Goal: Information Seeking & Learning: Check status

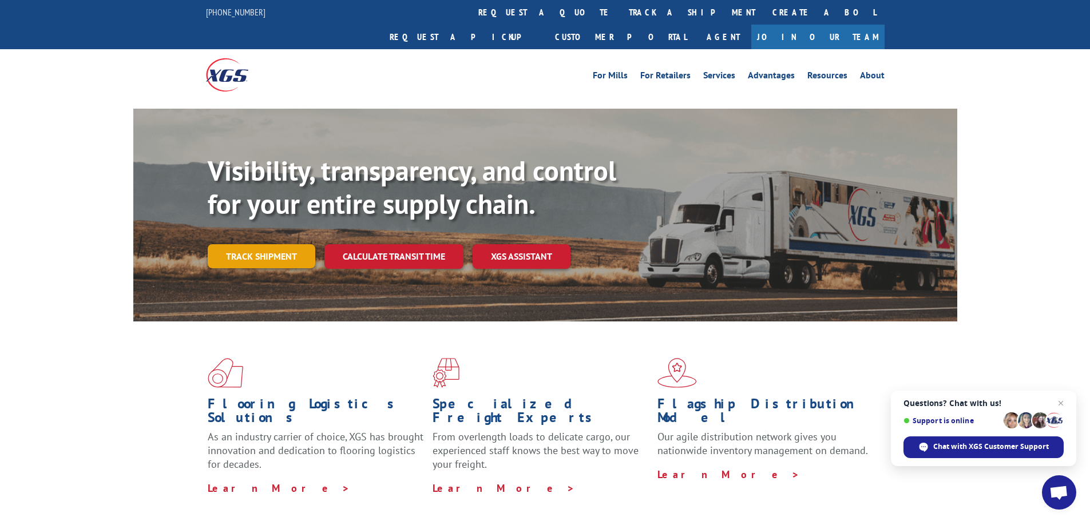
click at [284, 244] on link "Track shipment" at bounding box center [262, 256] width 108 height 24
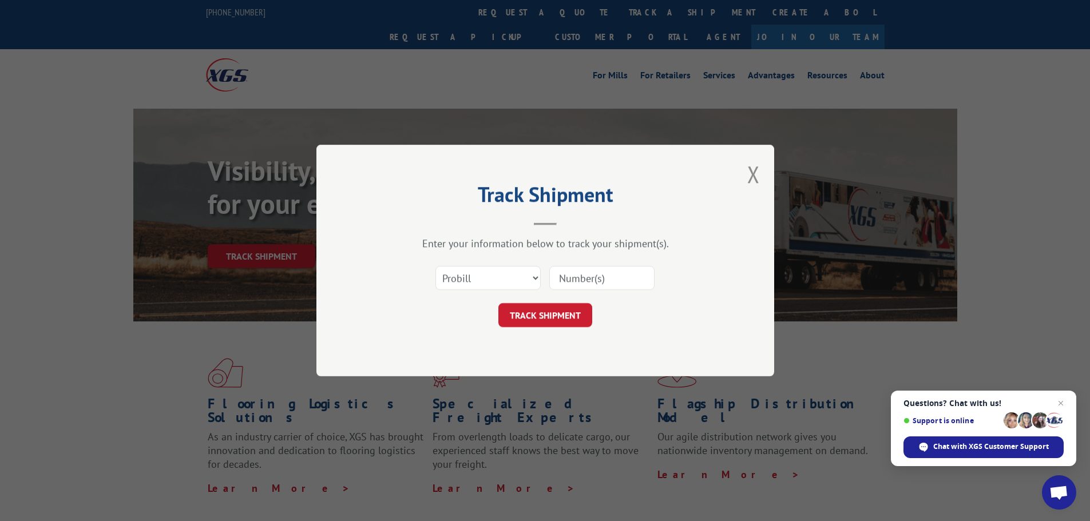
click at [587, 284] on input at bounding box center [601, 278] width 105 height 24
type input "17409143"
click button "TRACK SHIPMENT" at bounding box center [545, 315] width 94 height 24
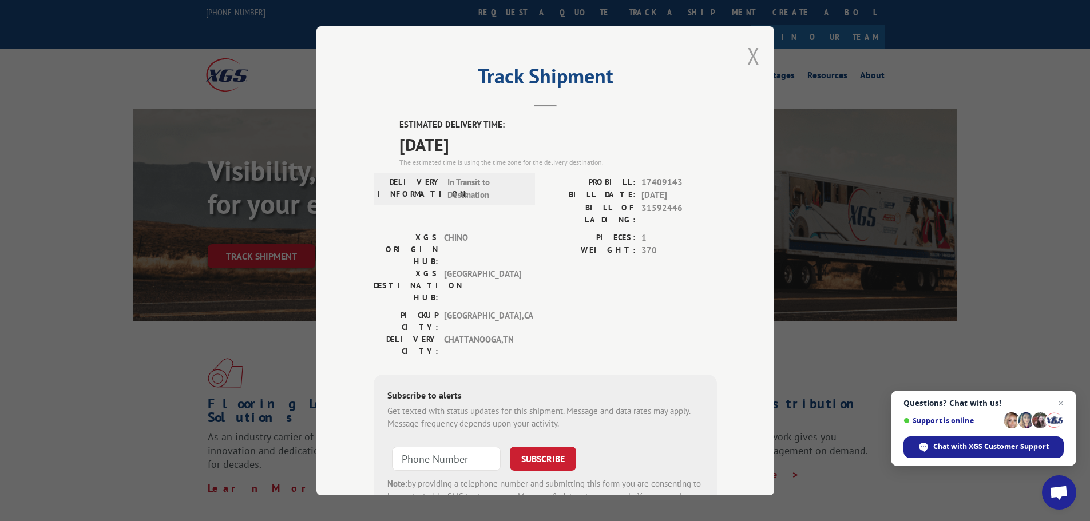
click at [747, 53] on button "Close modal" at bounding box center [753, 56] width 13 height 30
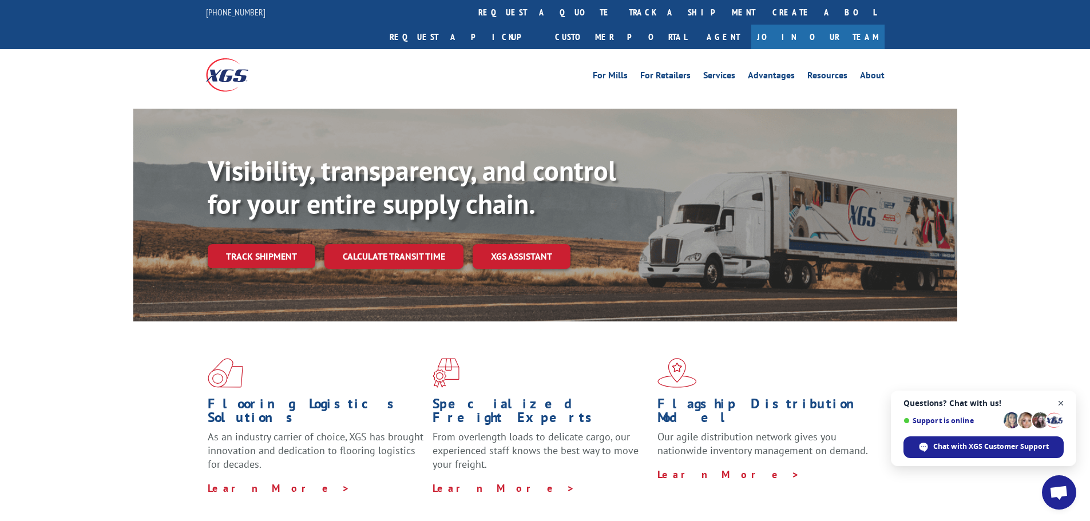
click at [1065, 400] on span "Close chat" at bounding box center [1061, 403] width 14 height 14
